Goal: Transaction & Acquisition: Purchase product/service

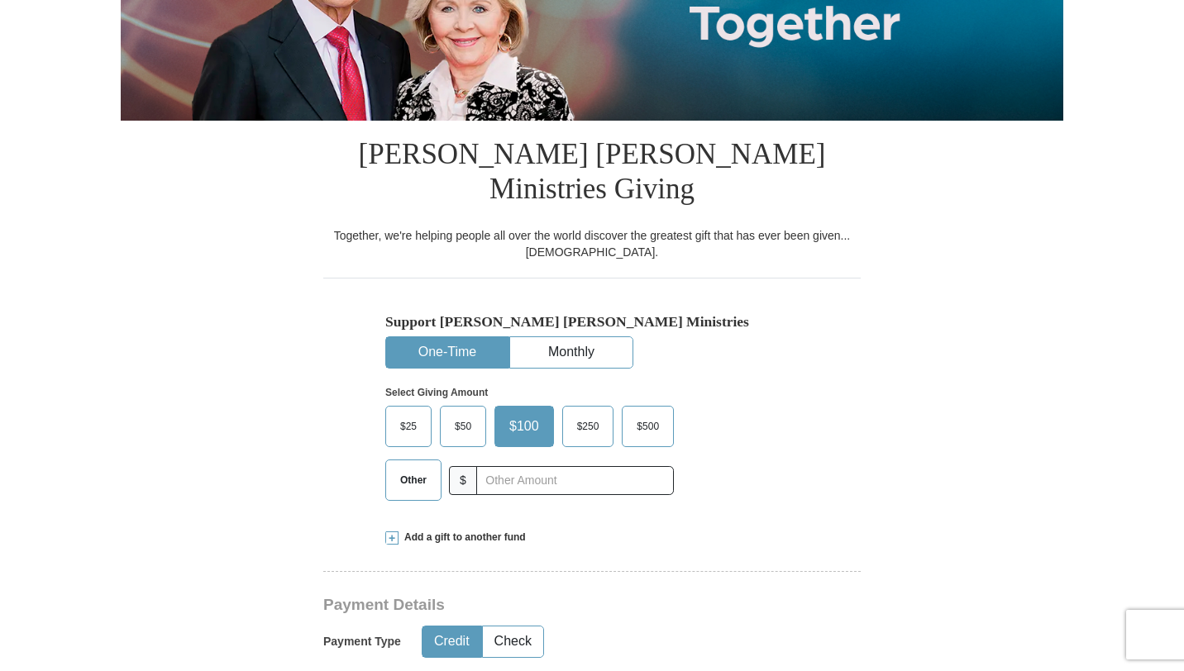
scroll to position [296, 0]
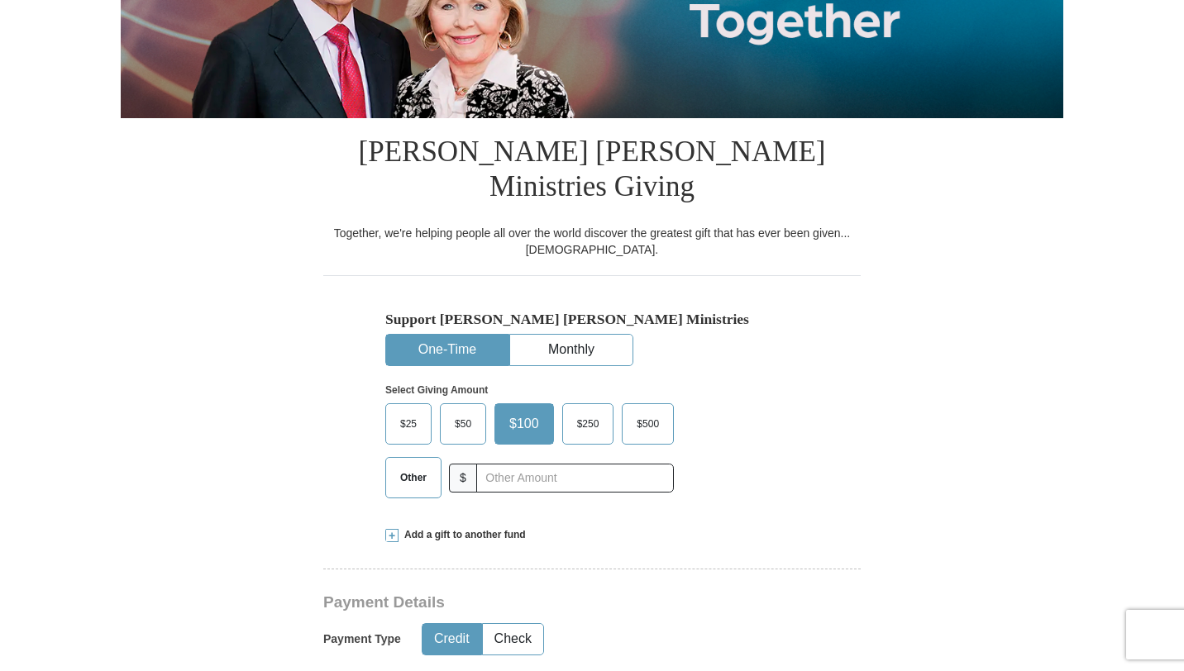
click at [448, 412] on span "$50" at bounding box center [462, 424] width 33 height 25
click at [0, 0] on input "$50" at bounding box center [0, 0] width 0 height 0
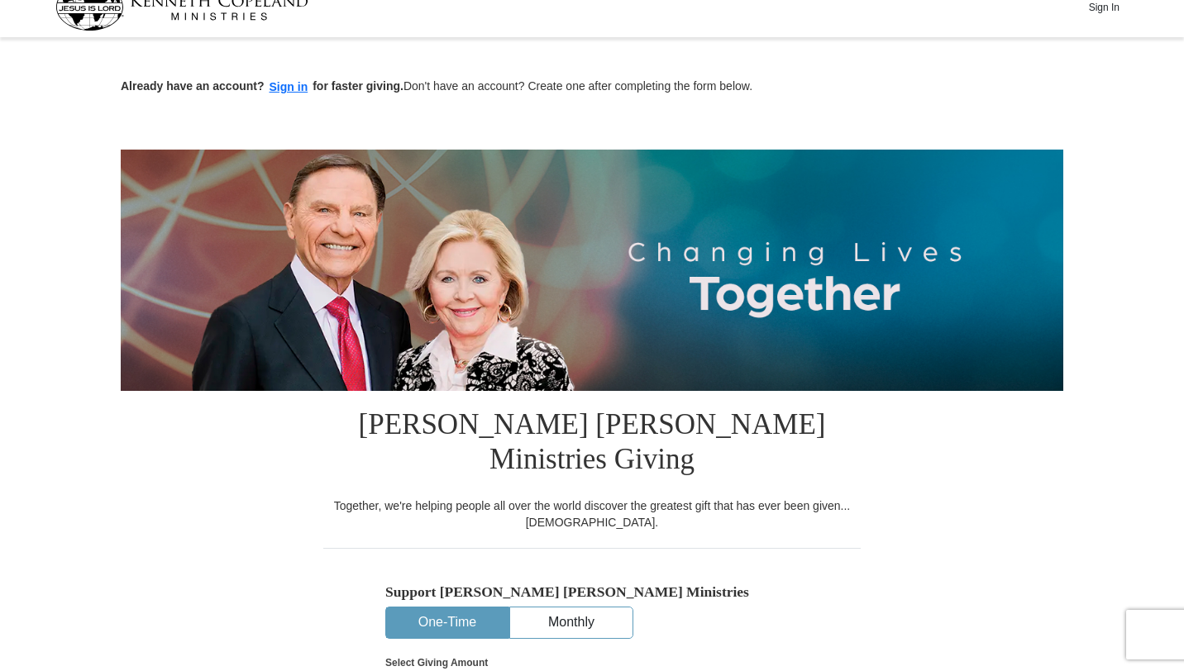
scroll to position [0, 0]
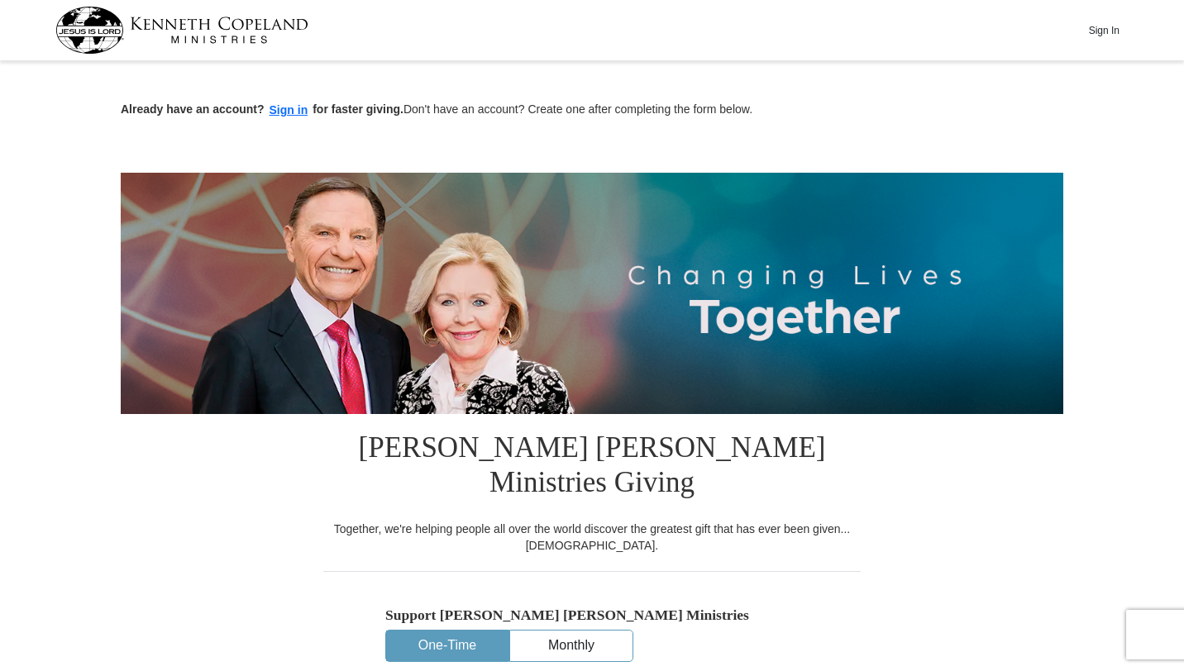
click at [1112, 48] on div "Sign In" at bounding box center [592, 30] width 1074 height 60
click at [1111, 38] on button "Sign In" at bounding box center [1104, 30] width 50 height 26
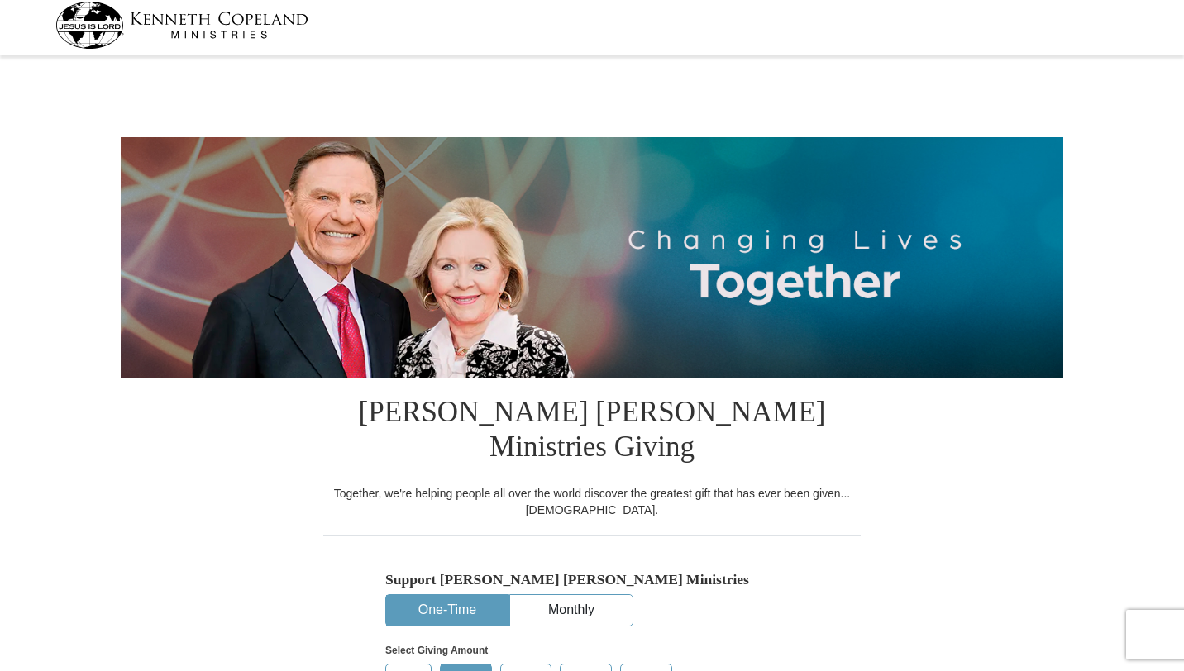
select select "VA"
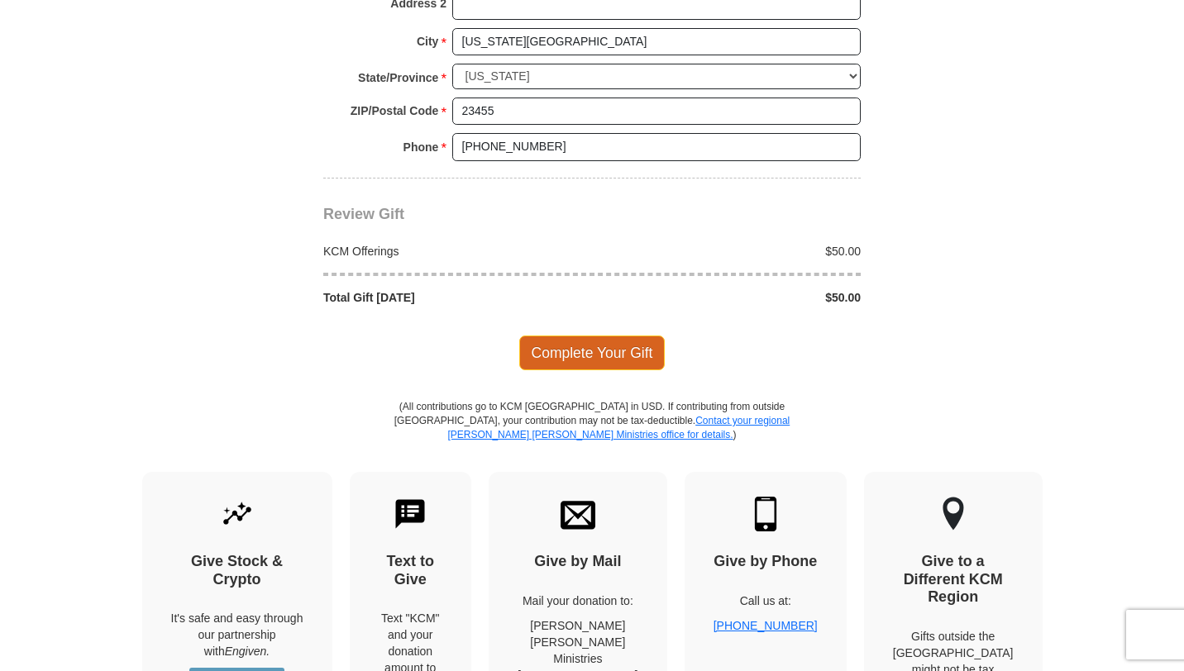
scroll to position [1421, 0]
click at [570, 335] on span "Complete Your Gift" at bounding box center [592, 352] width 146 height 35
